Goal: Navigation & Orientation: Find specific page/section

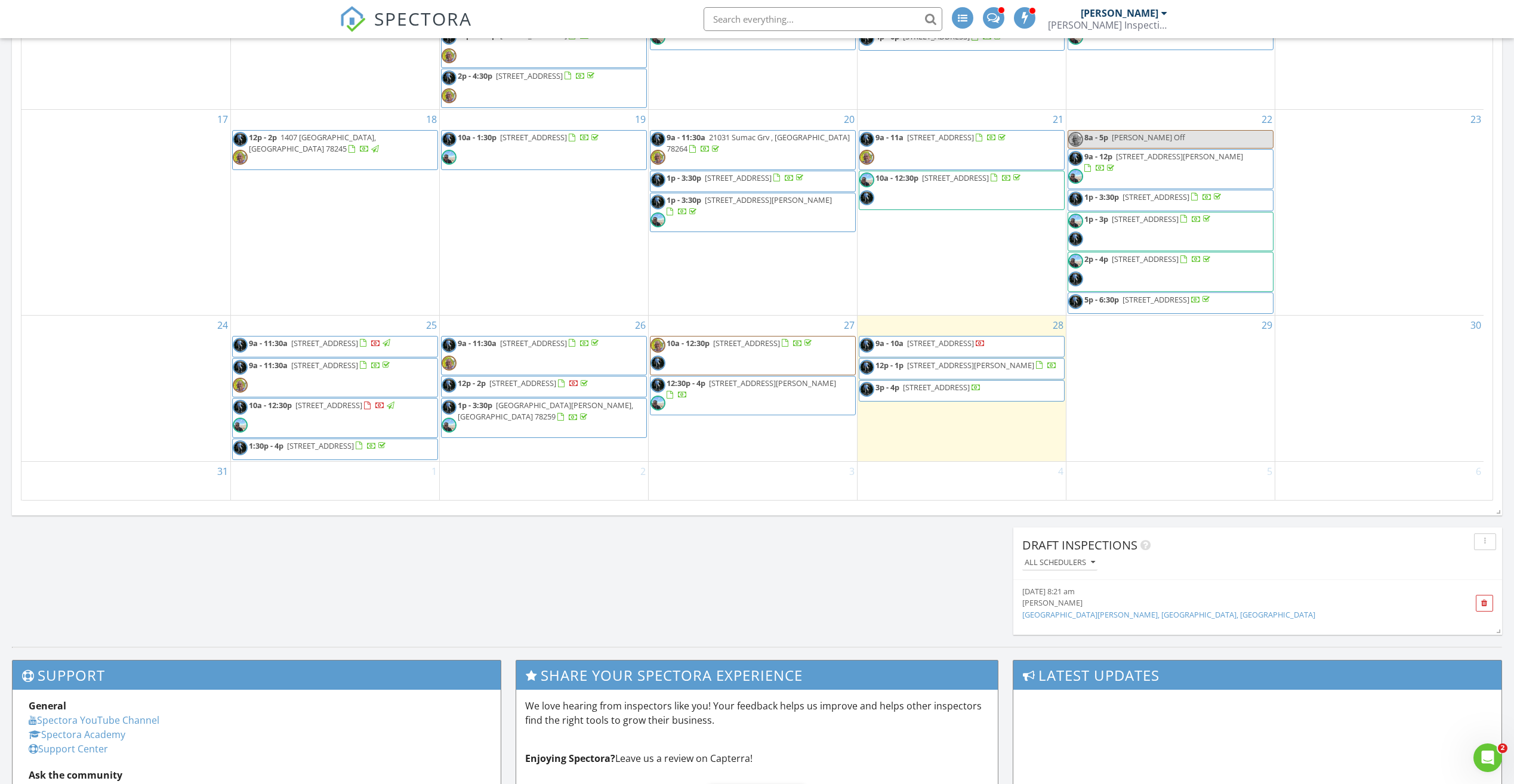
scroll to position [1104, 1533]
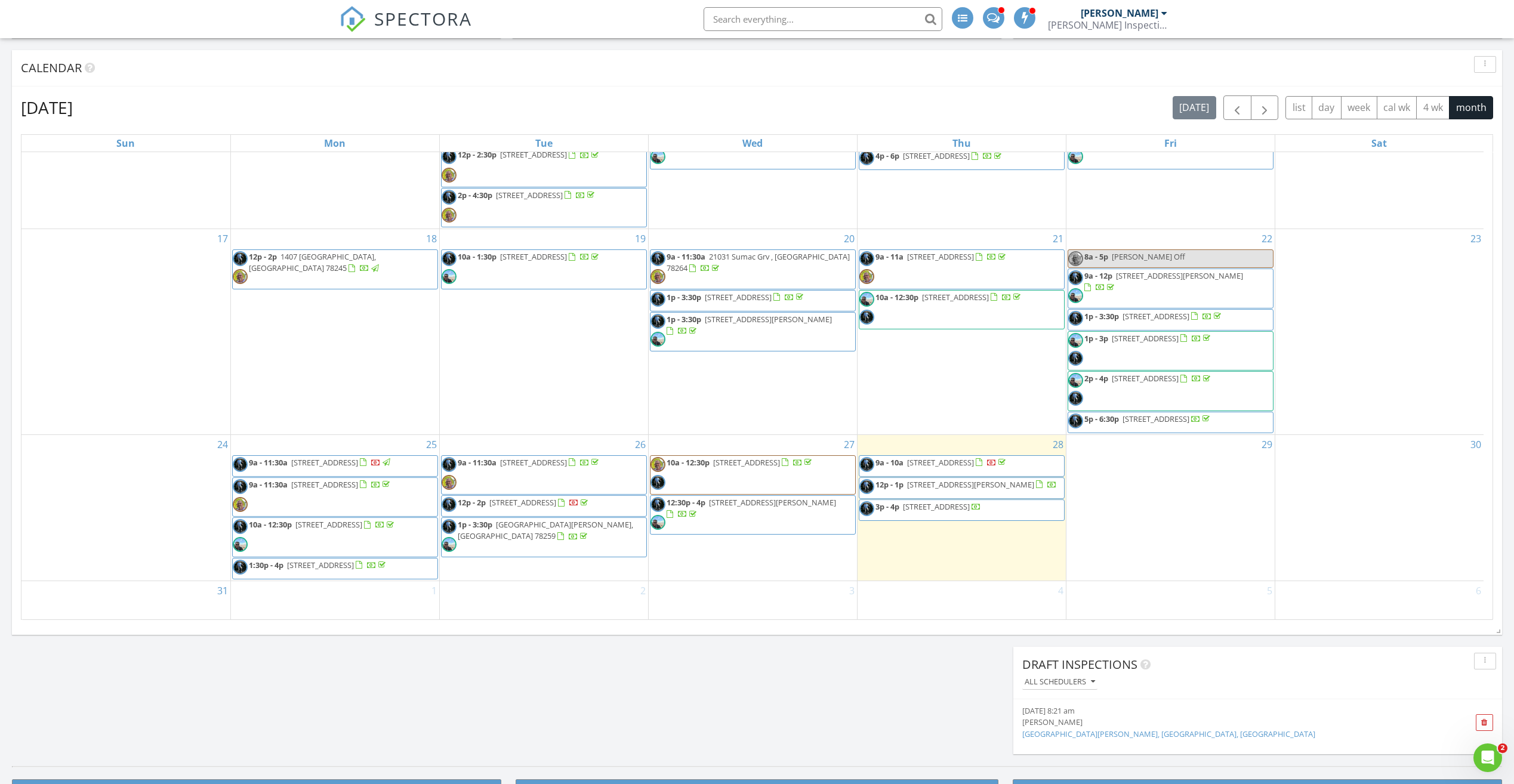
scroll to position [401, 0]
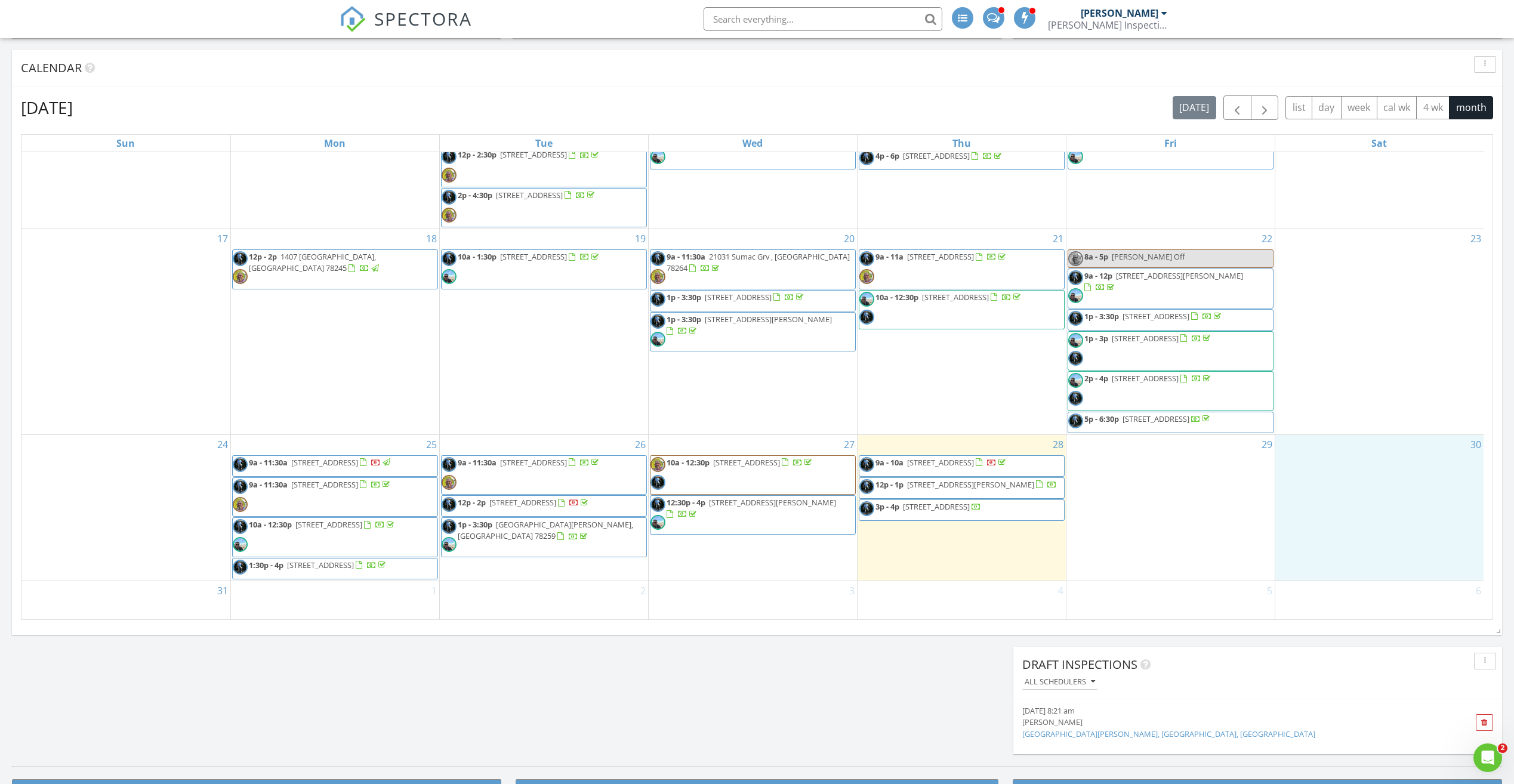
click at [1386, 503] on div "30" at bounding box center [1380, 507] width 209 height 146
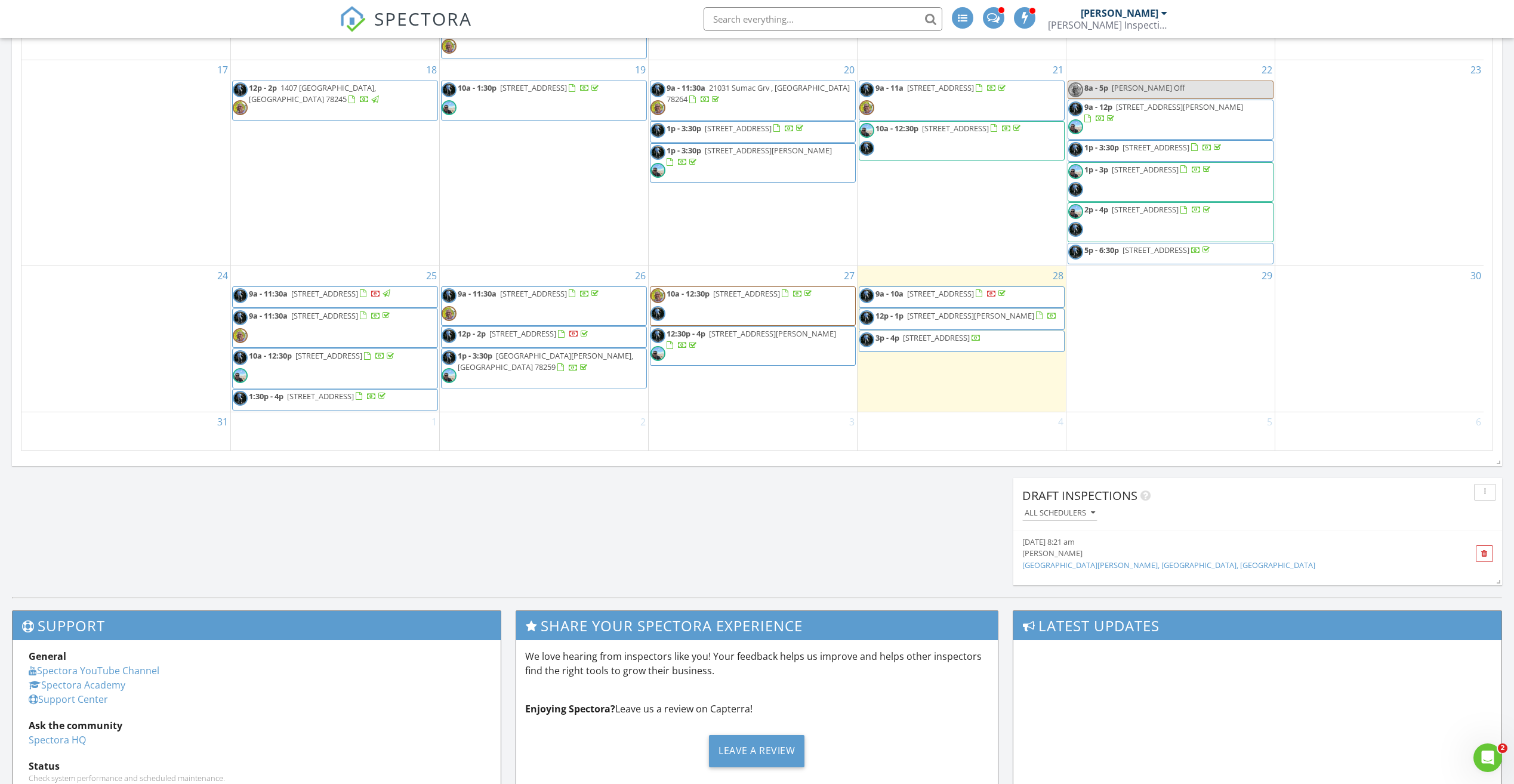
scroll to position [401, 0]
